Goal: Task Accomplishment & Management: Manage account settings

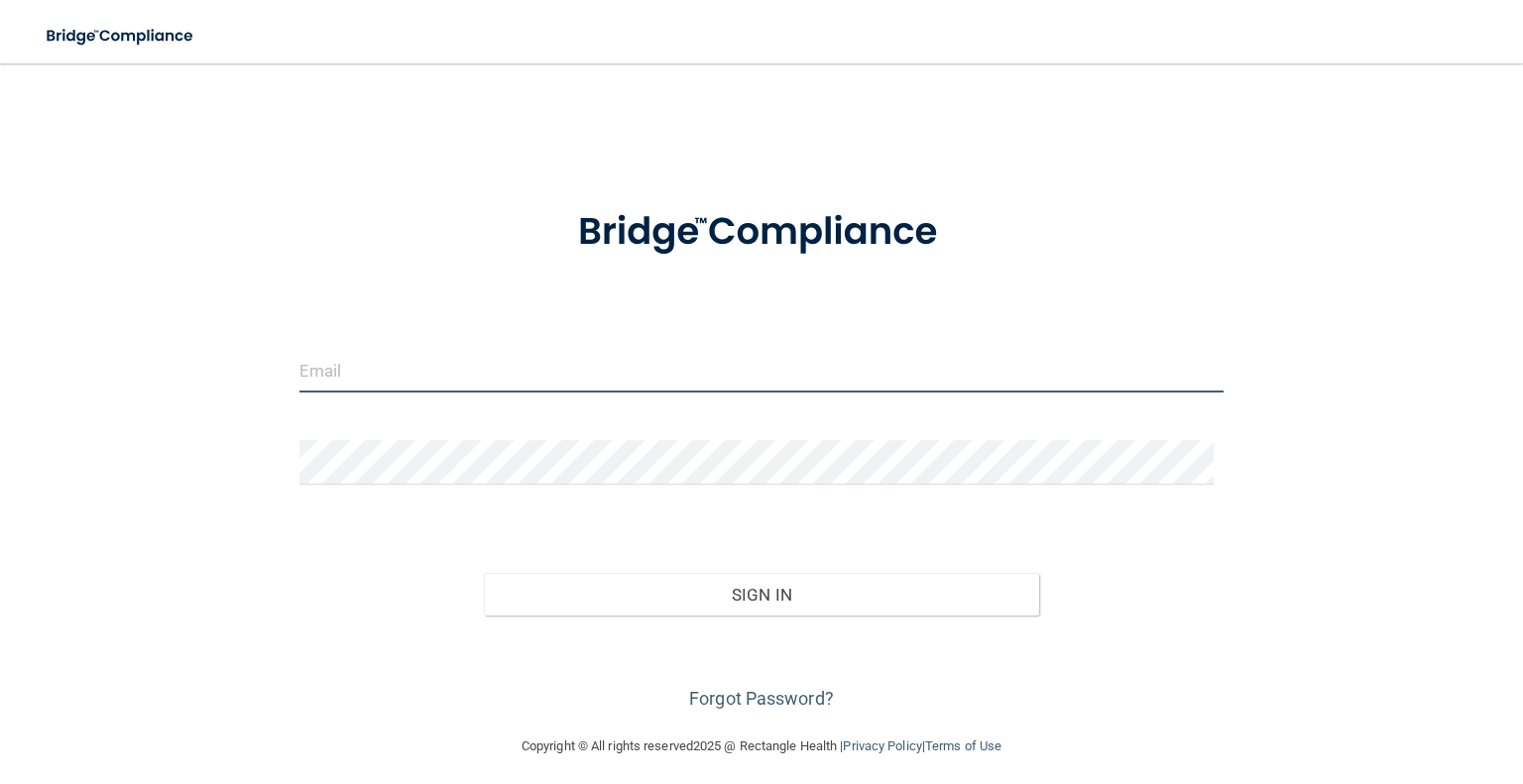
click at [321, 356] on input "email" at bounding box center [761, 370] width 924 height 45
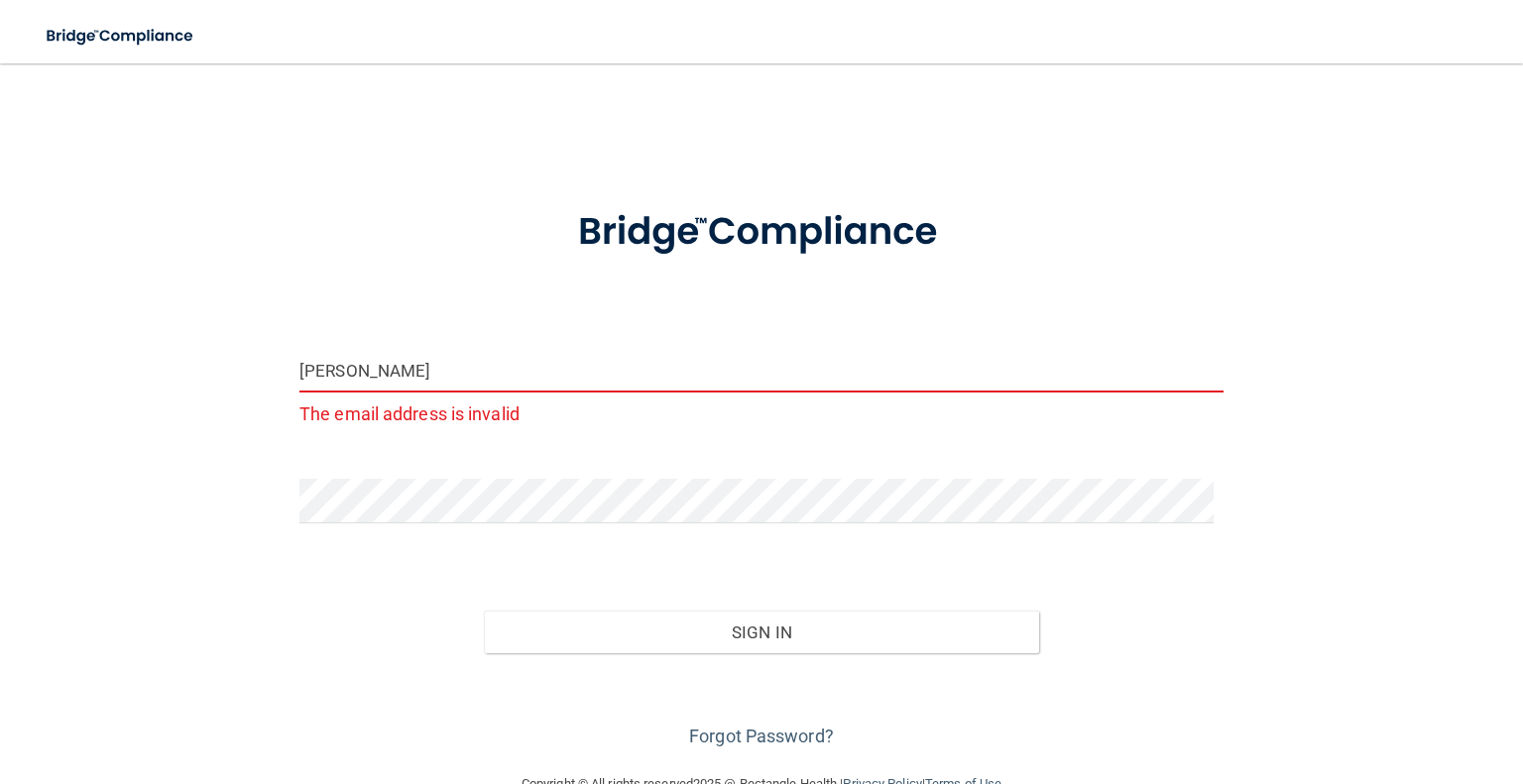
click at [479, 378] on input "[PERSON_NAME]" at bounding box center [761, 370] width 924 height 45
drag, startPoint x: 479, startPoint y: 378, endPoint x: 262, endPoint y: 362, distance: 217.7
click at [262, 362] on div "[PERSON_NAME] The email address is invalid Invalid email/password. You don't ha…" at bounding box center [762, 417] width 1444 height 669
paste input "[EMAIL_ADDRESS][DOMAIN_NAME]"
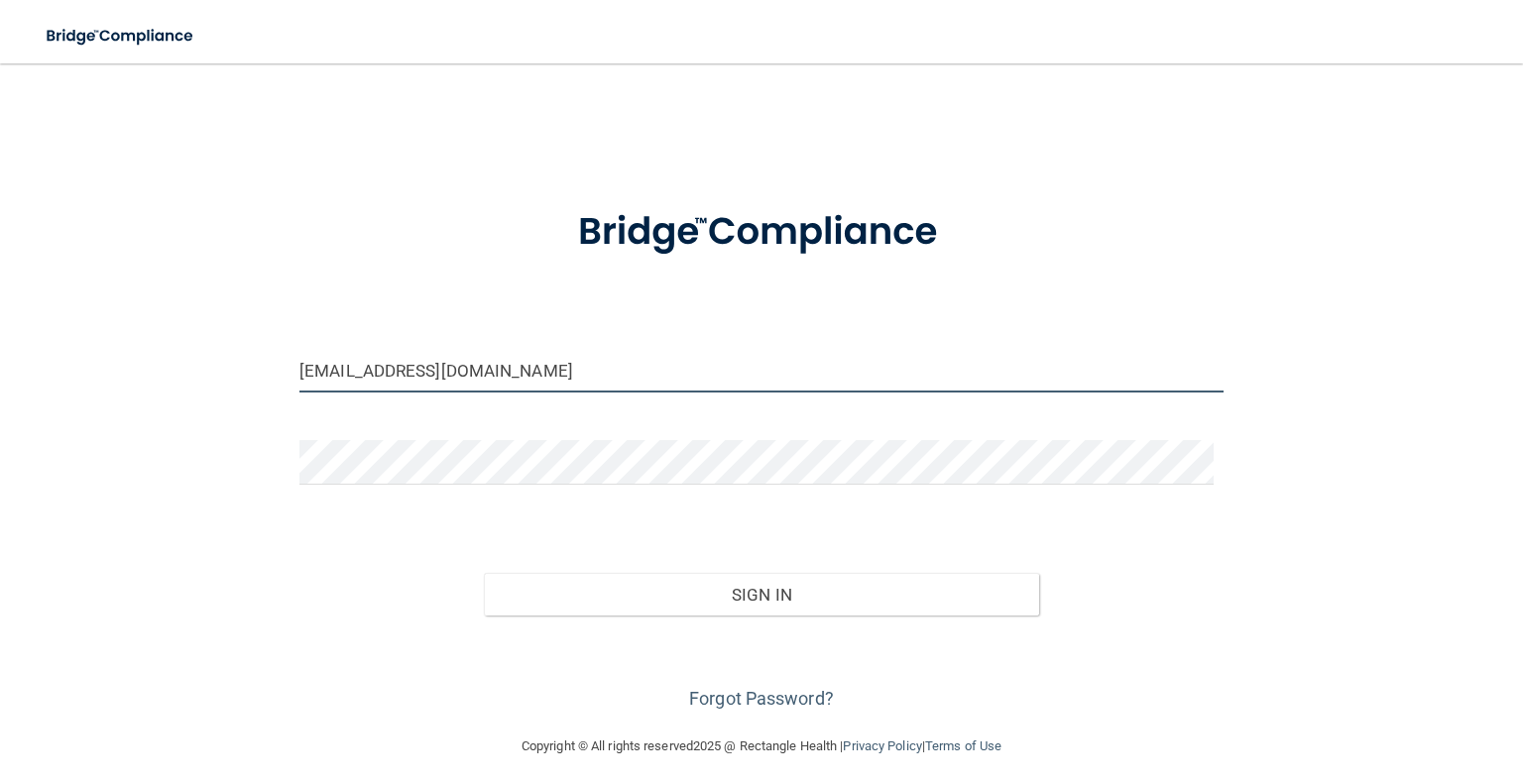
type input "[EMAIL_ADDRESS][DOMAIN_NAME]"
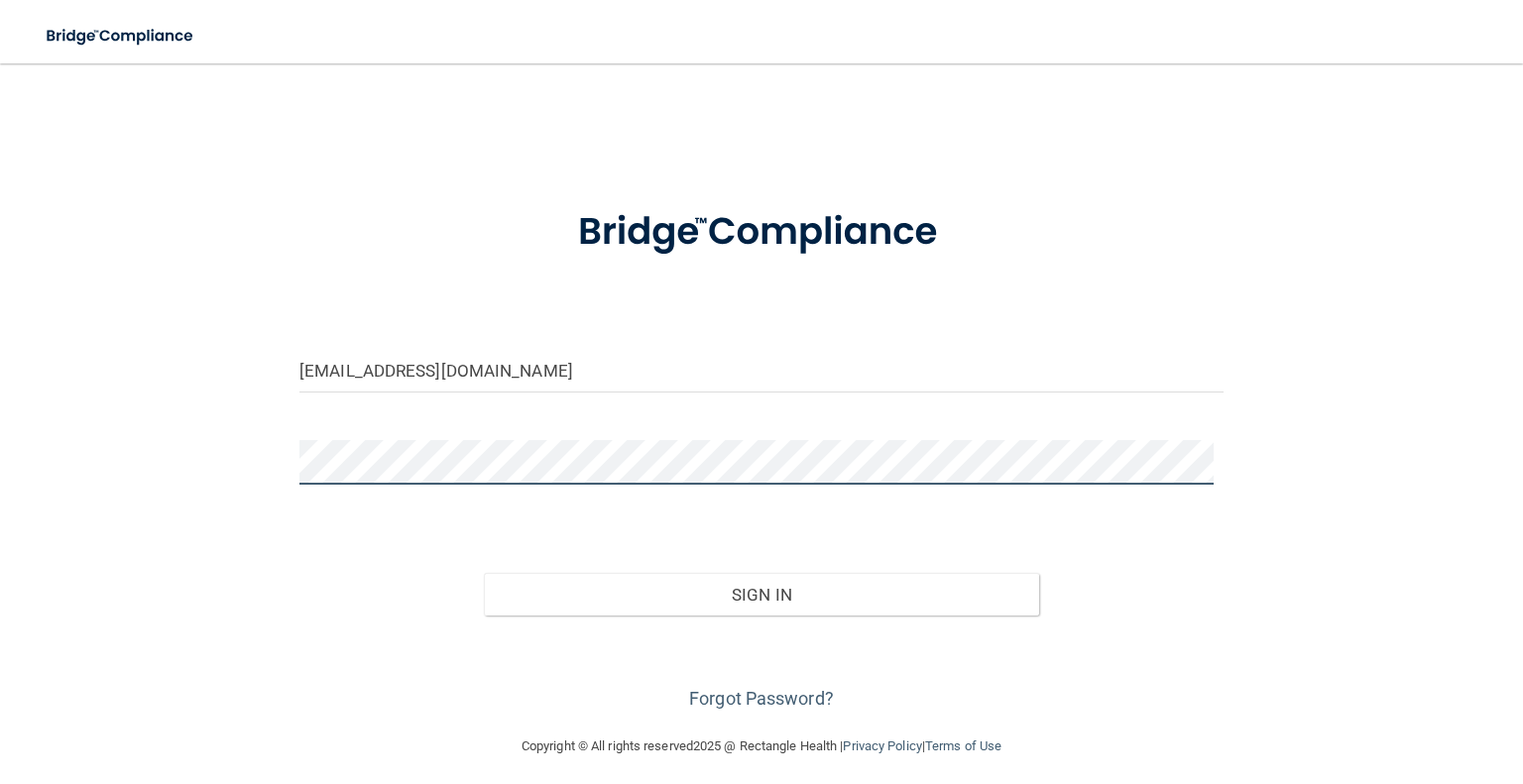
click at [285, 450] on div at bounding box center [762, 469] width 954 height 59
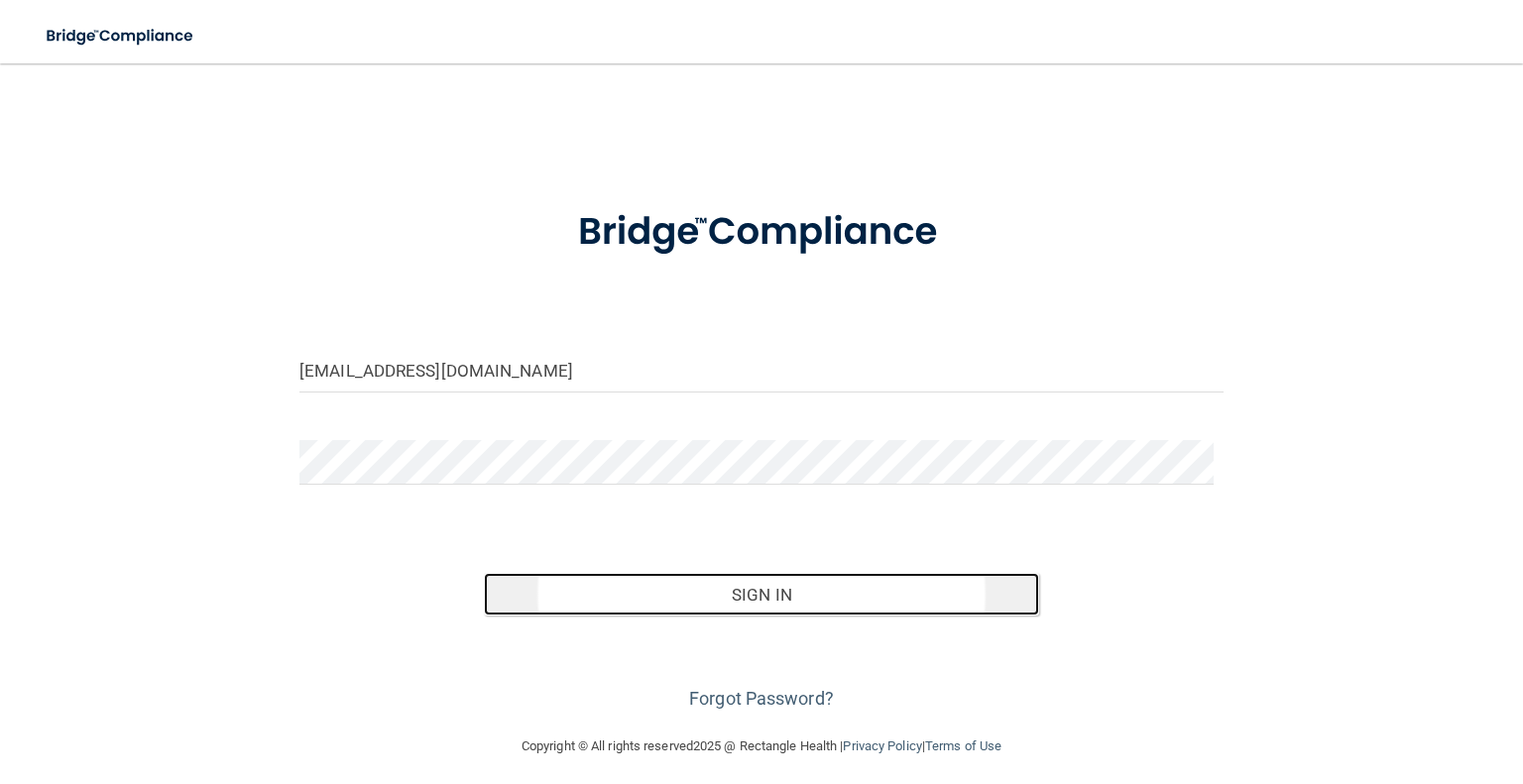
click at [550, 584] on button "Sign In" at bounding box center [761, 595] width 554 height 44
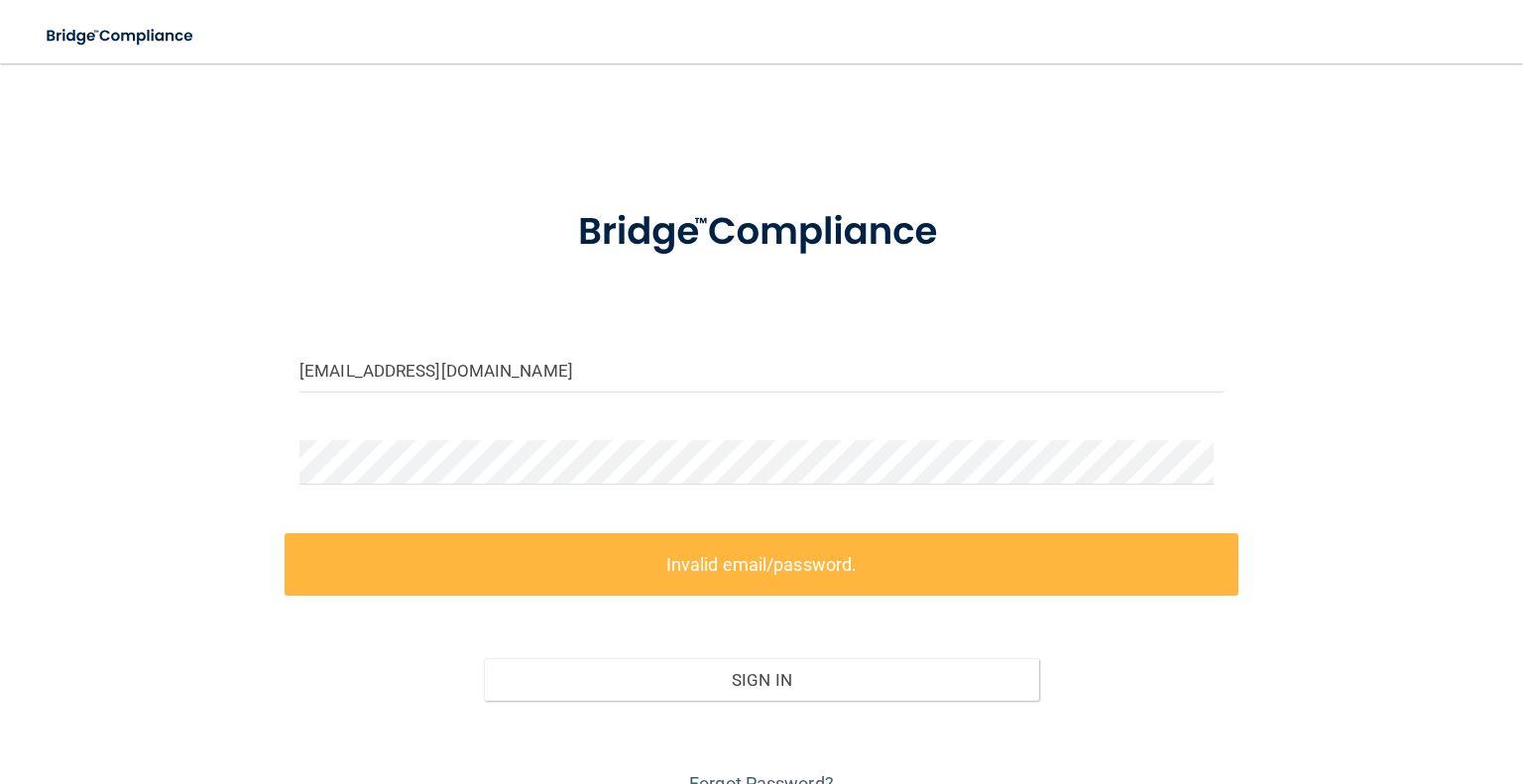
click at [650, 579] on label "Invalid email/password." at bounding box center [762, 564] width 954 height 62
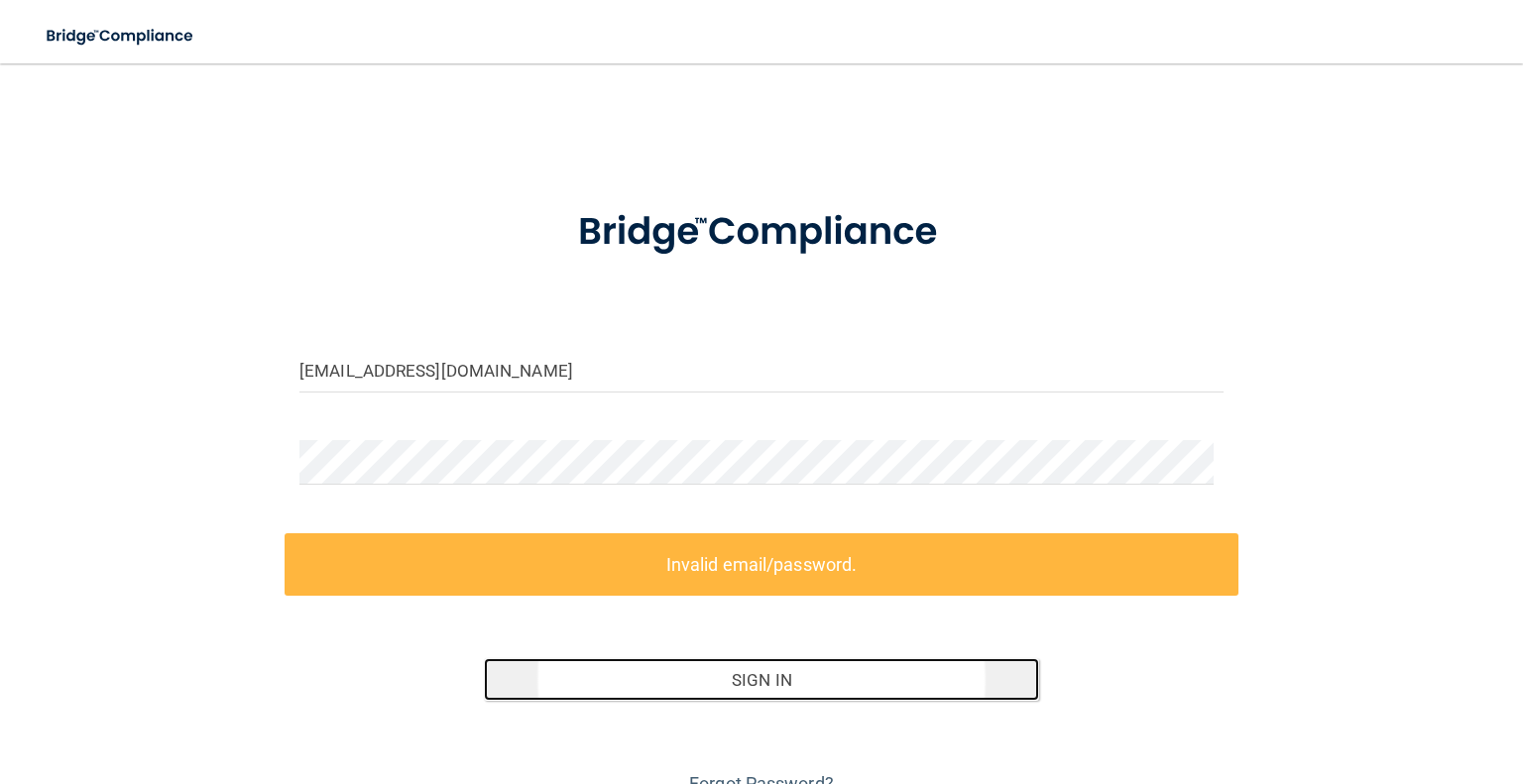
click at [682, 679] on button "Sign In" at bounding box center [761, 680] width 554 height 44
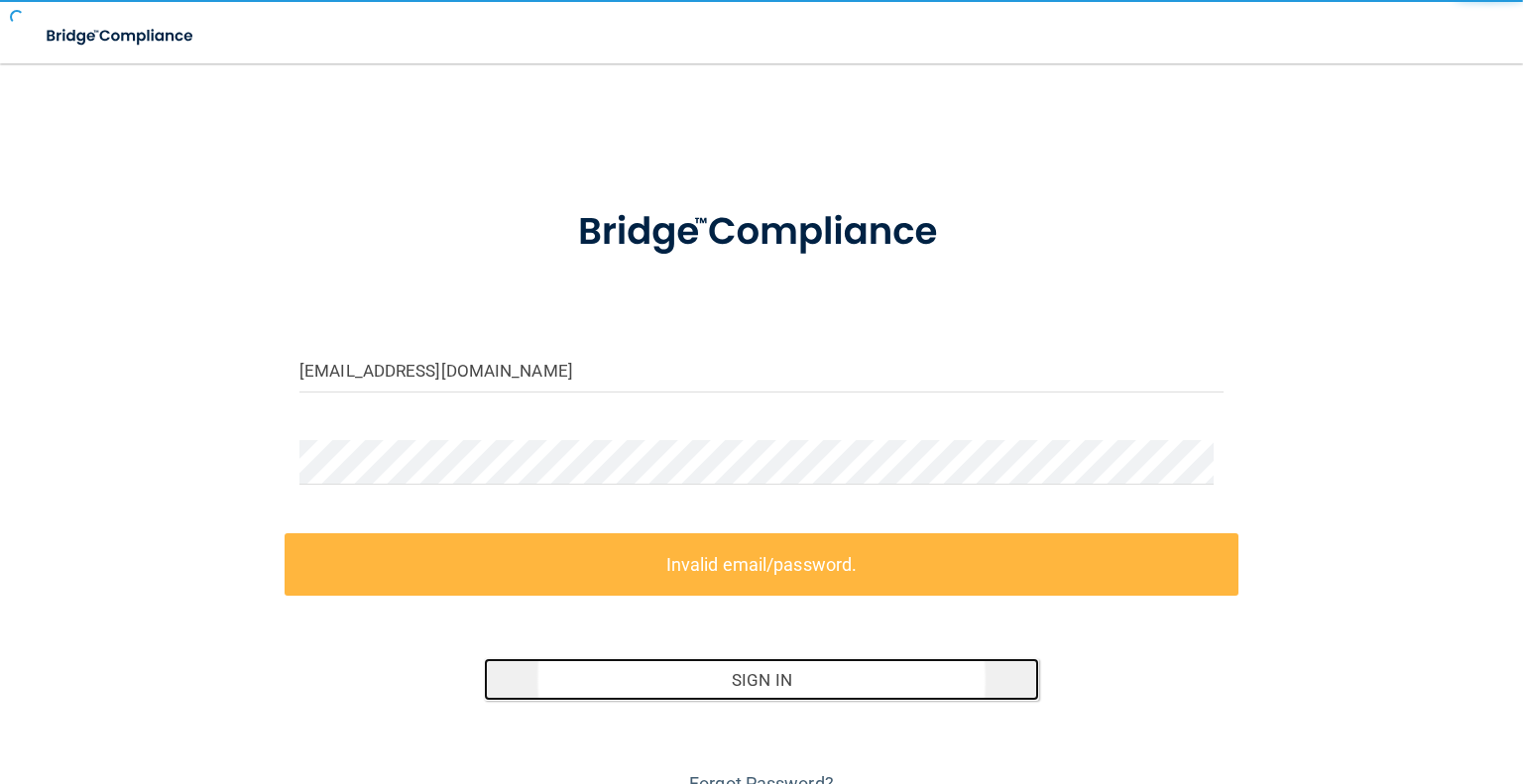
scroll to position [93, 0]
